Goal: Transaction & Acquisition: Purchase product/service

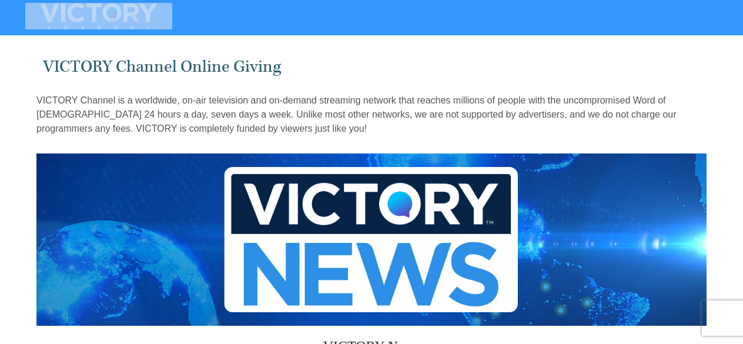
drag, startPoint x: 741, startPoint y: 12, endPoint x: 738, endPoint y: -9, distance: 22.0
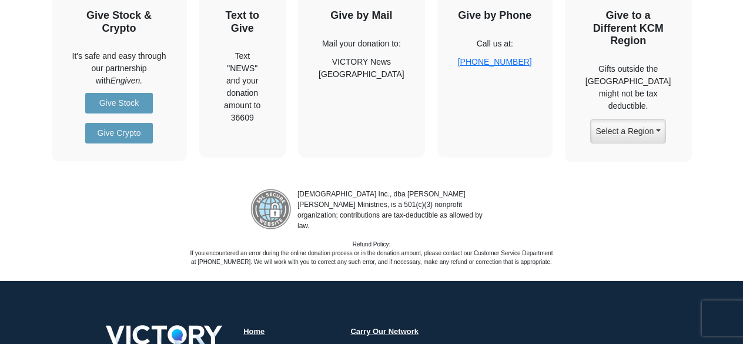
scroll to position [1463, 0]
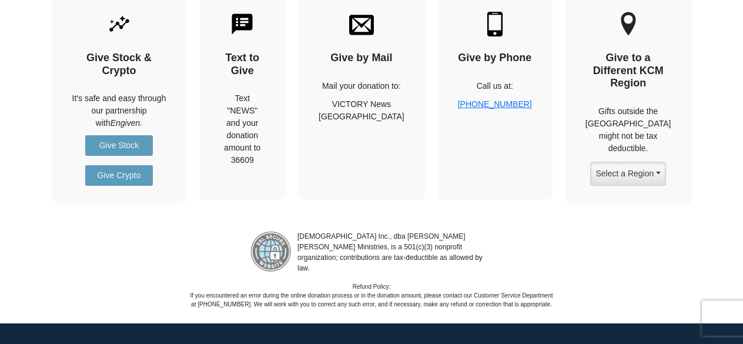
drag, startPoint x: 737, startPoint y: 268, endPoint x: 736, endPoint y: 242, distance: 25.9
click at [736, 242] on div "[DEMOGRAPHIC_DATA] Inc., dba [PERSON_NAME] [PERSON_NAME] Ministries, is a 501(c…" at bounding box center [371, 265] width 743 height 86
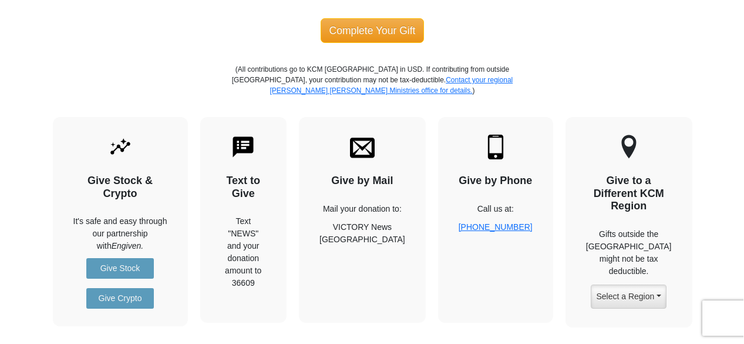
scroll to position [1308, 0]
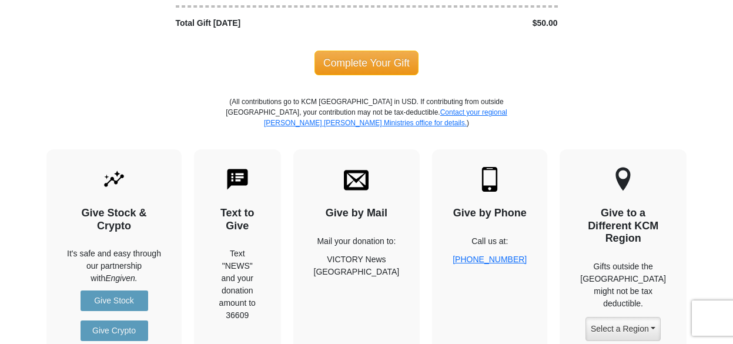
drag, startPoint x: 732, startPoint y: 225, endPoint x: 748, endPoint y: 225, distance: 16.4
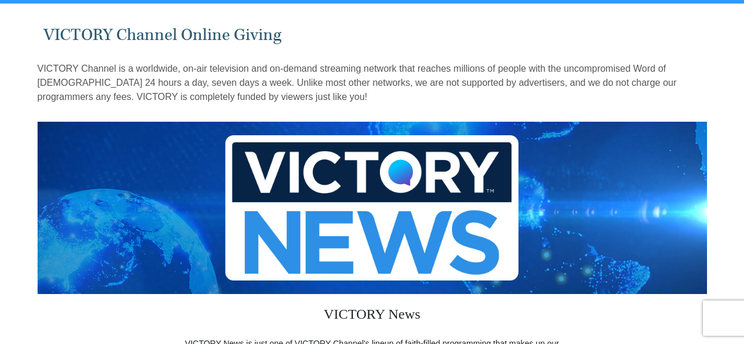
scroll to position [28, 0]
